Goal: Task Accomplishment & Management: Manage account settings

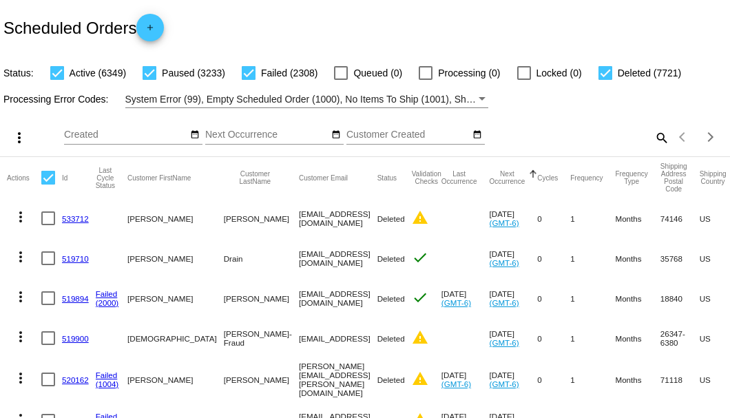
click at [653, 148] on mat-icon "search" at bounding box center [661, 137] width 17 height 21
click at [653, 141] on input "Search" at bounding box center [579, 135] width 182 height 11
paste input "[EMAIL_ADDRESS][DOMAIN_NAME]"
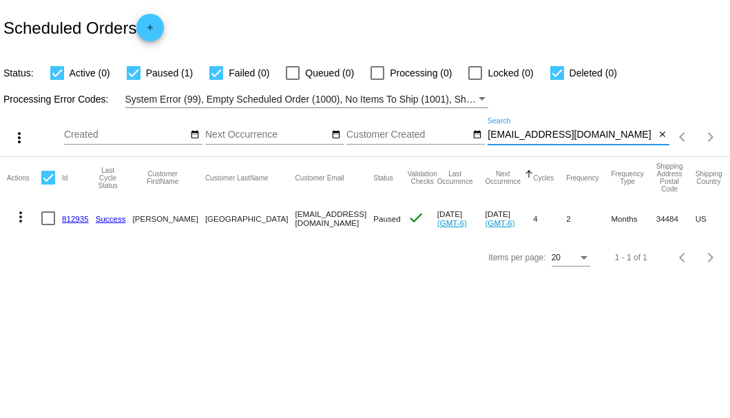
type input "[EMAIL_ADDRESS][DOMAIN_NAME]"
click at [50, 219] on div at bounding box center [48, 219] width 14 height 14
click at [48, 225] on input "checkbox" at bounding box center [48, 225] width 1 height 1
checkbox input "true"
click at [19, 212] on mat-icon "more_vert" at bounding box center [20, 217] width 17 height 17
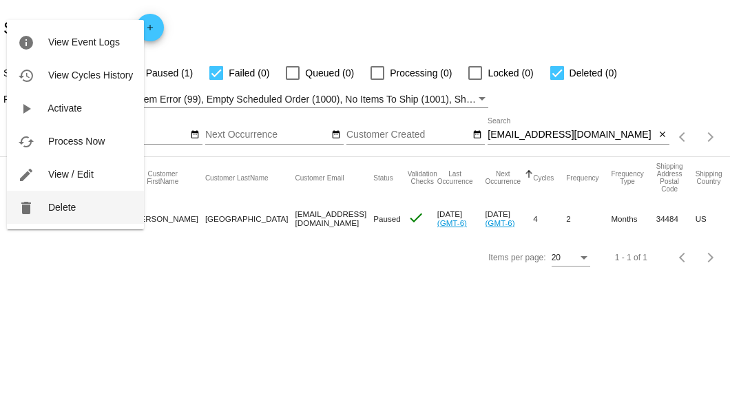
click at [61, 201] on button "delete Delete" at bounding box center [75, 207] width 137 height 33
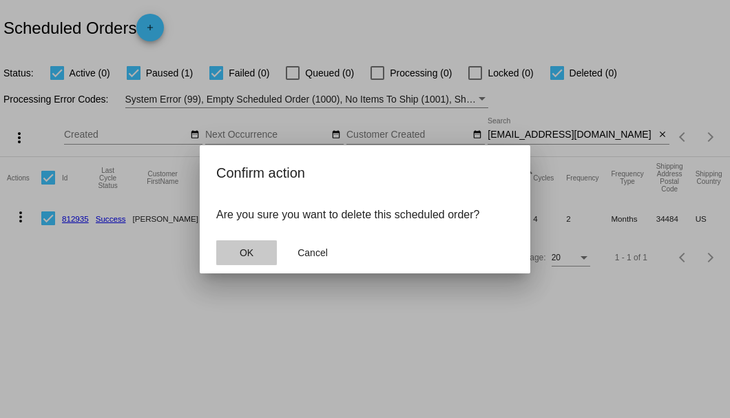
click at [251, 241] on button "OK" at bounding box center [246, 252] width 61 height 25
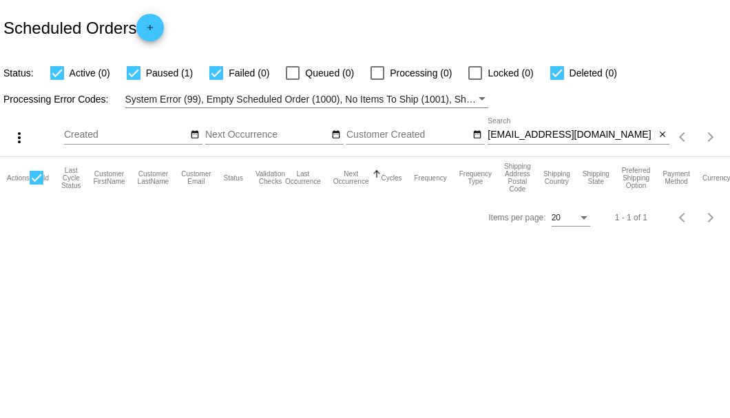
click at [606, 143] on div "[EMAIL_ADDRESS][DOMAIN_NAME] Search" at bounding box center [571, 131] width 167 height 27
click at [606, 135] on input "[EMAIL_ADDRESS][DOMAIN_NAME]" at bounding box center [571, 135] width 167 height 11
type input "[EMAIL_ADDRESS][DOMAIN_NAME]"
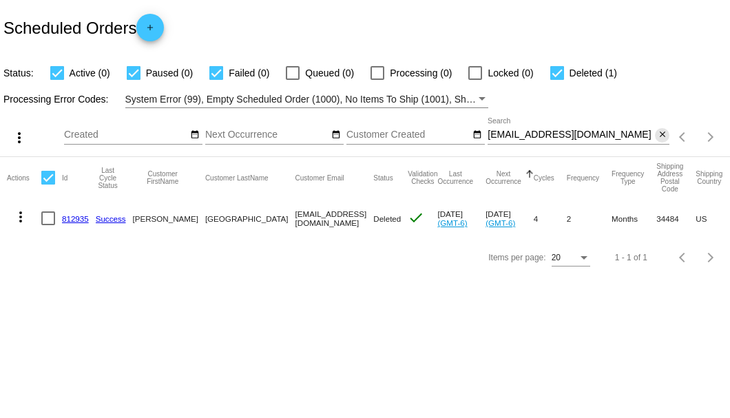
click at [662, 136] on mat-icon "close" at bounding box center [663, 135] width 10 height 11
